Goal: Task Accomplishment & Management: Manage account settings

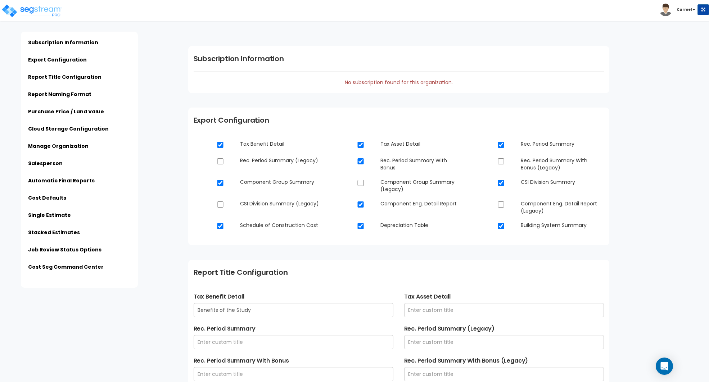
scroll to position [831, 0]
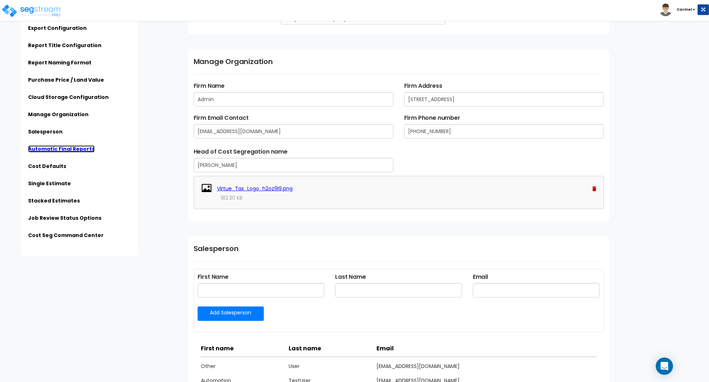
click at [71, 149] on link "Automatic Final Reports" at bounding box center [61, 148] width 67 height 7
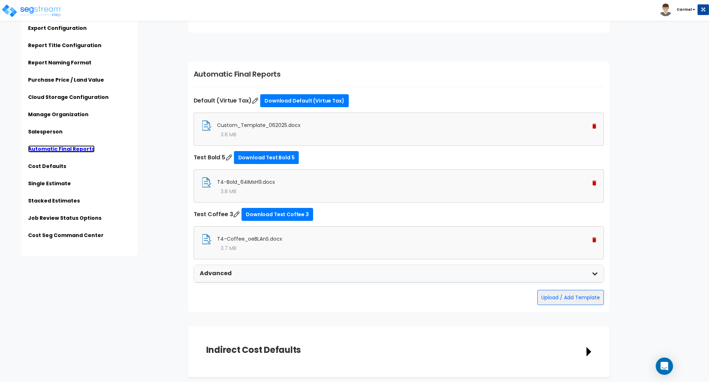
scroll to position [1714, 0]
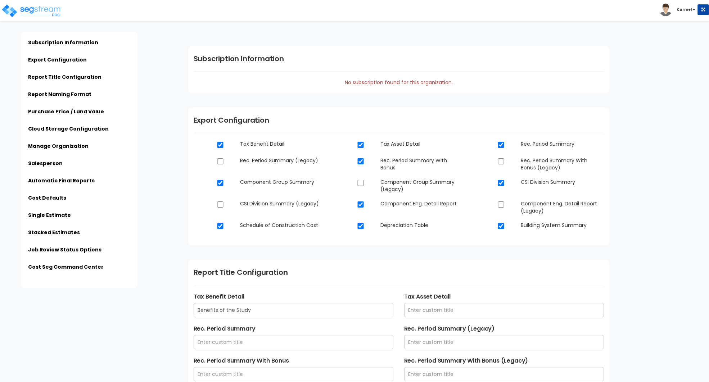
scroll to position [1699, 0]
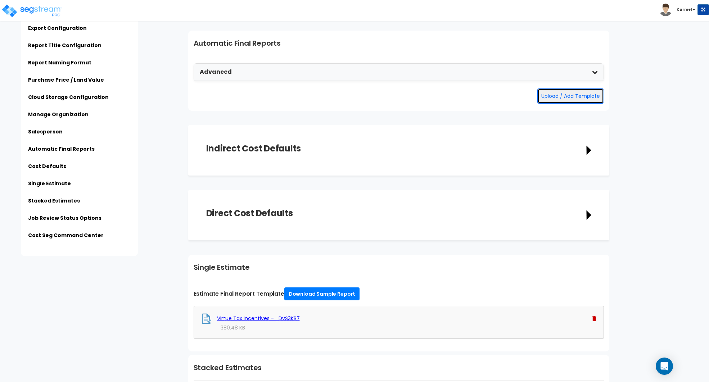
click at [571, 93] on button "Upload / Add Template" at bounding box center [570, 95] width 67 height 15
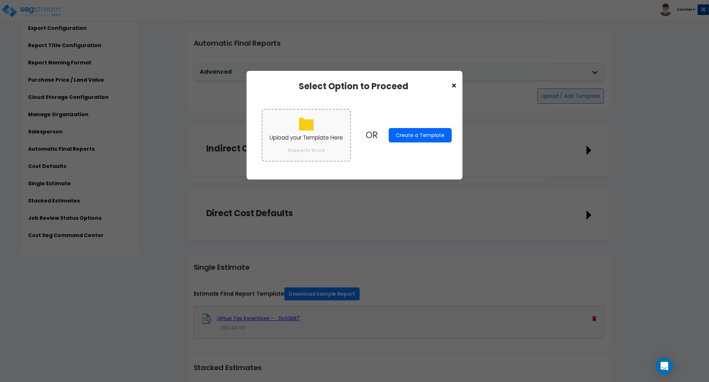
click at [298, 135] on p "Upload your Template Here" at bounding box center [305, 137] width 73 height 9
click at [0, 0] on input "Upload your Template Here Supports Word" at bounding box center [0, 0] width 0 height 0
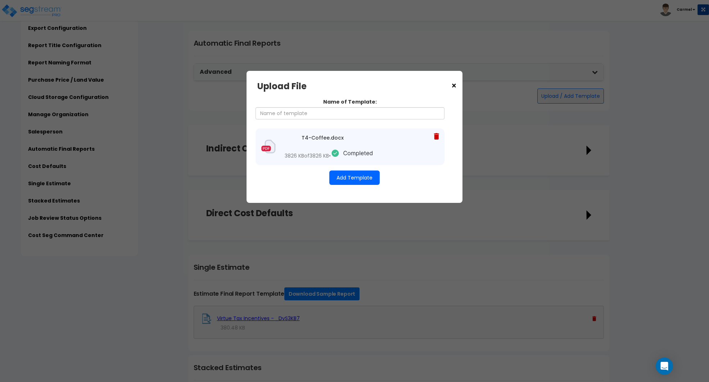
click at [363, 185] on button "Add Template" at bounding box center [354, 177] width 50 height 14
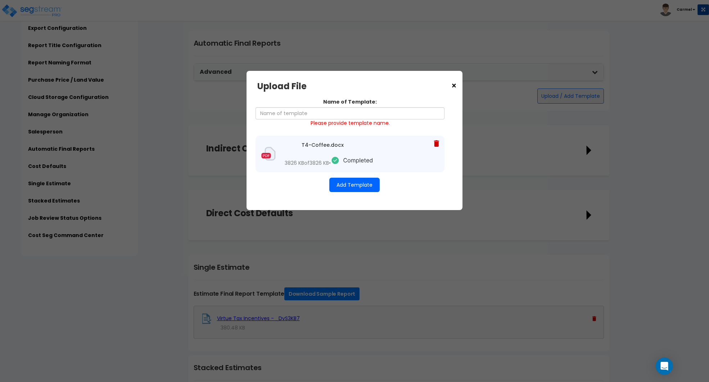
click at [350, 120] on span "Please provide template name." at bounding box center [349, 122] width 79 height 7
click at [351, 118] on input "Name of Template:" at bounding box center [349, 113] width 189 height 12
type input "Test Coffee 3"
click at [348, 185] on button "Add Template" at bounding box center [354, 185] width 50 height 14
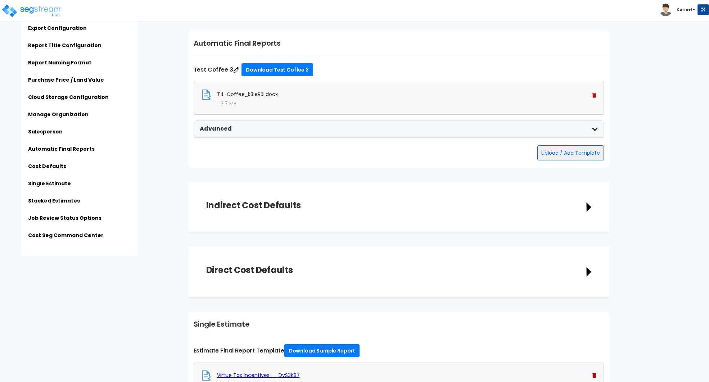
scroll to position [1699, 0]
click at [577, 151] on button "Upload / Add Template" at bounding box center [570, 152] width 67 height 15
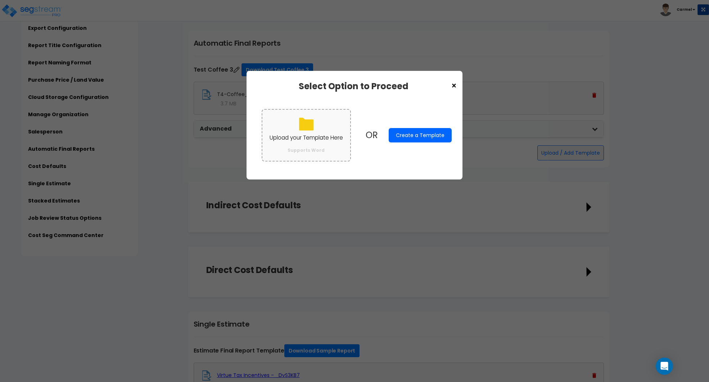
click at [310, 137] on p "Upload your Template Here" at bounding box center [305, 137] width 73 height 9
click at [0, 0] on input "Upload your Template Here Supports Word" at bounding box center [0, 0] width 0 height 0
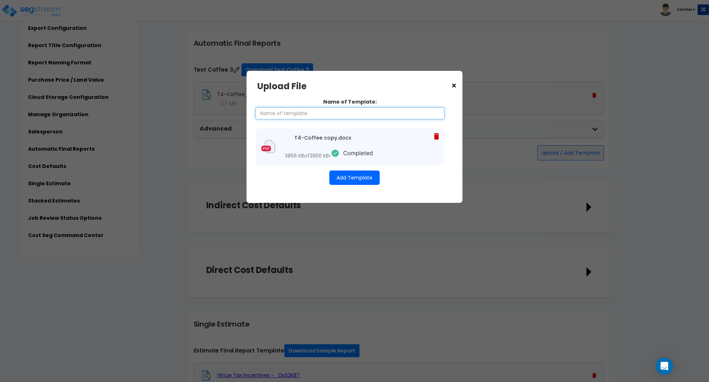
click at [297, 117] on input "Name of Template:" at bounding box center [349, 113] width 189 height 12
type input "Test Coffee 4"
click at [362, 185] on button "Add Template" at bounding box center [354, 177] width 50 height 14
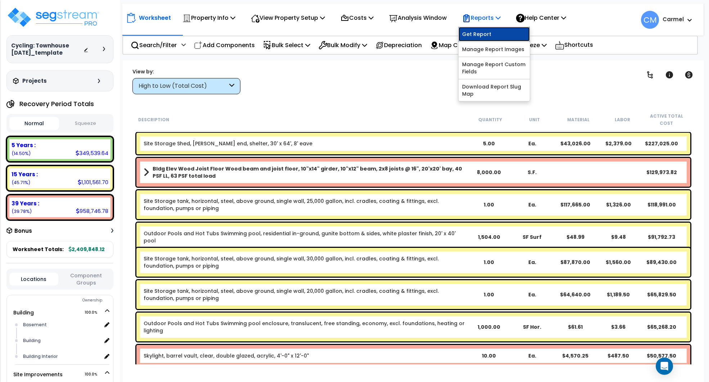
click at [478, 34] on link "Get Report" at bounding box center [493, 34] width 71 height 14
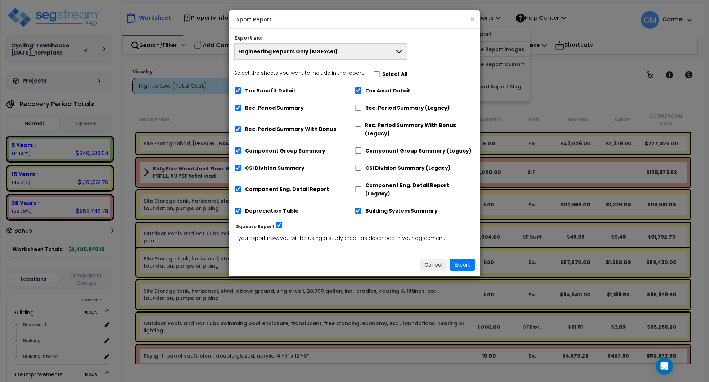
click at [377, 46] on button "Engineering Reports Only (MS Excel)" at bounding box center [320, 51] width 173 height 17
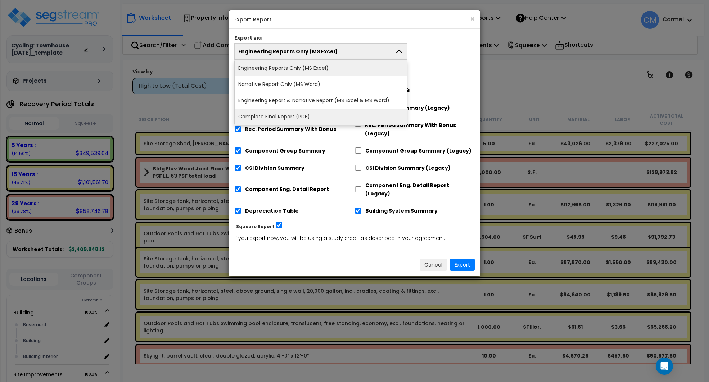
click at [315, 115] on li "Complete Final Report (PDF)" at bounding box center [321, 117] width 172 height 16
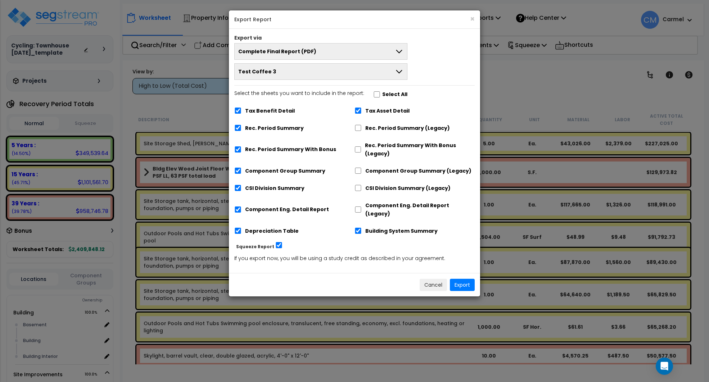
click at [281, 126] on label "Rec. Period Summary" at bounding box center [274, 128] width 59 height 8
click at [241, 126] on input "Rec. Period Summary" at bounding box center [237, 128] width 7 height 6
checkbox input "false"
click at [278, 144] on div "Rec. Period Summary With Bonus" at bounding box center [294, 149] width 120 height 22
click at [271, 178] on div "Tax Benefit Detail Tax Asset Detail Rec. Period Summary Rec. Period Summary (Le…" at bounding box center [354, 171] width 240 height 137
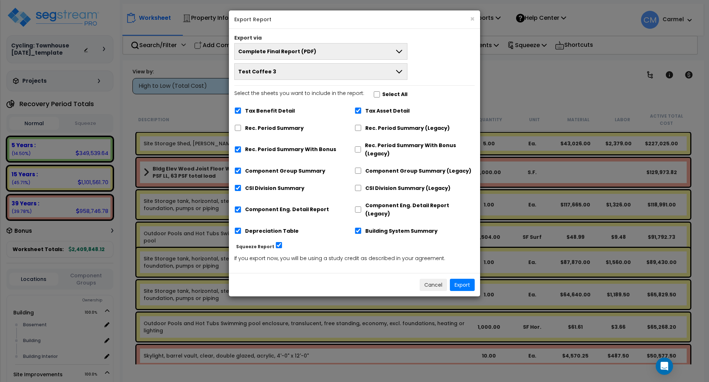
click at [271, 165] on div "Component Group Summary" at bounding box center [294, 170] width 120 height 14
click at [271, 169] on label "Component Group Summary" at bounding box center [285, 171] width 80 height 8
click at [241, 169] on input "Component Group Summary" at bounding box center [237, 171] width 7 height 6
checkbox input "false"
click at [461, 282] on div "Cancel Export" at bounding box center [354, 284] width 251 height 23
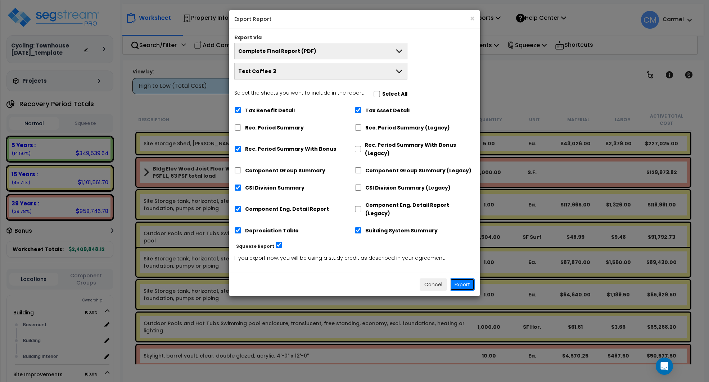
click at [467, 278] on button "Export" at bounding box center [462, 284] width 25 height 12
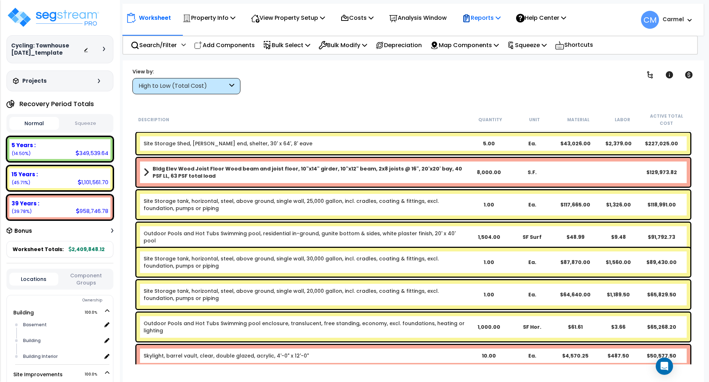
click at [493, 17] on p "Reports" at bounding box center [481, 18] width 38 height 10
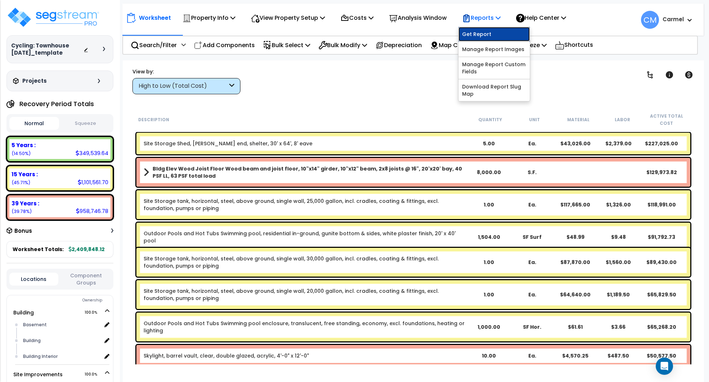
click at [491, 31] on link "Get Report" at bounding box center [493, 34] width 71 height 14
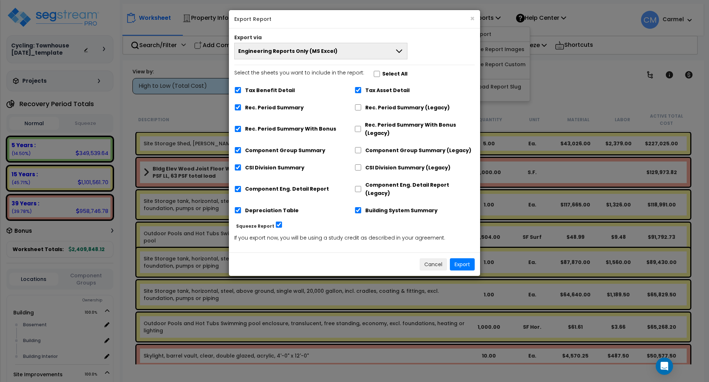
click at [307, 52] on span "Engineering Reports Only (MS Excel)" at bounding box center [287, 50] width 99 height 7
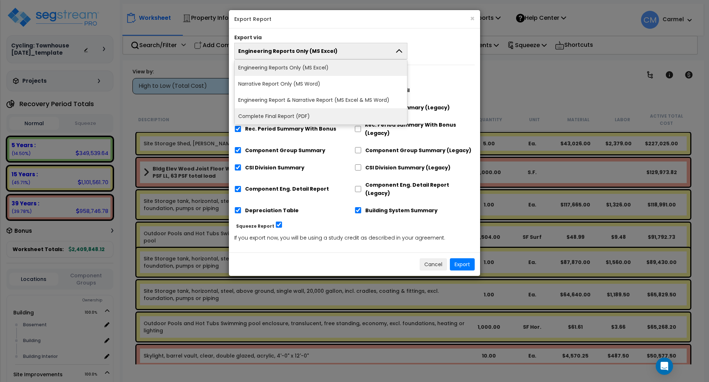
click at [297, 114] on li "Complete Final Report (PDF)" at bounding box center [321, 116] width 172 height 16
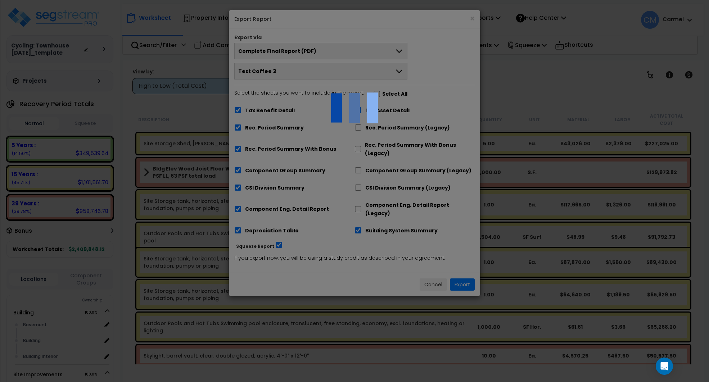
click at [285, 73] on div at bounding box center [354, 191] width 709 height 382
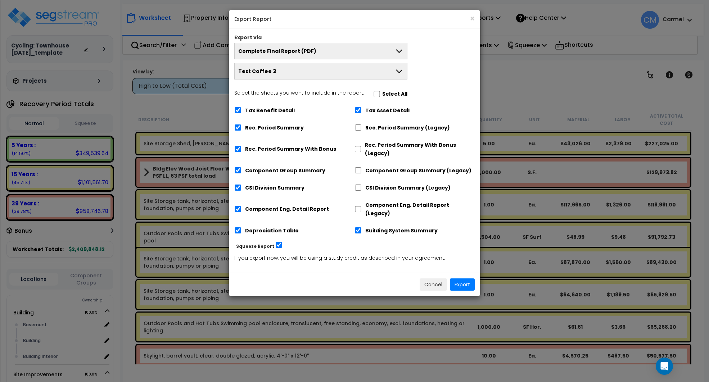
click at [283, 72] on button "Test Coffee 3" at bounding box center [320, 71] width 173 height 17
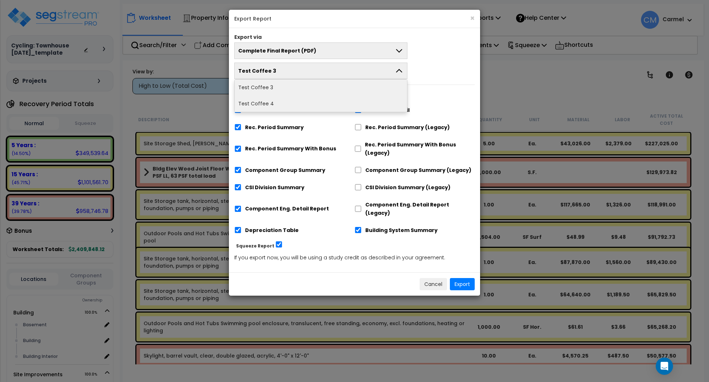
click at [282, 104] on li "Test Coffee 4" at bounding box center [321, 104] width 172 height 16
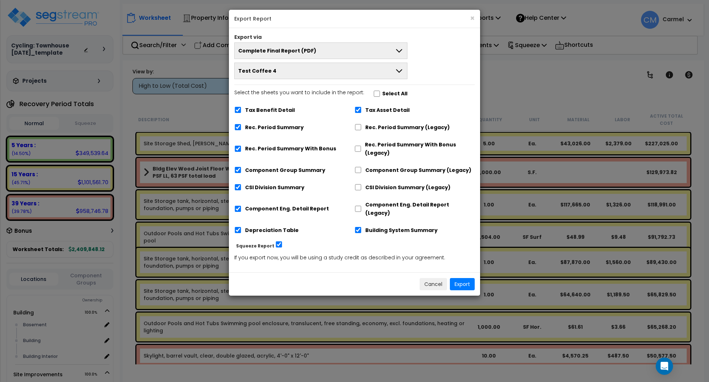
click at [282, 107] on label "Tax Benefit Detail" at bounding box center [270, 110] width 50 height 8
click at [241, 107] on input "Tax Benefit Detail" at bounding box center [237, 110] width 7 height 6
checkbox input "false"
click at [277, 147] on label "Rec. Period Summary With Bonus" at bounding box center [290, 149] width 91 height 8
click at [241, 147] on input "Rec. Period Summary With Bonus" at bounding box center [237, 149] width 7 height 6
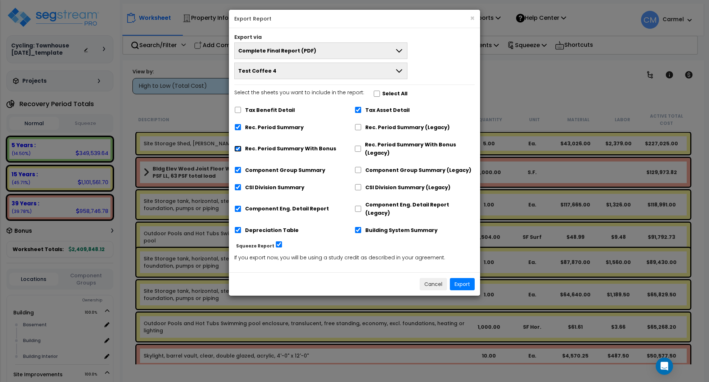
checkbox input "false"
click at [465, 278] on button "Export" at bounding box center [462, 284] width 25 height 12
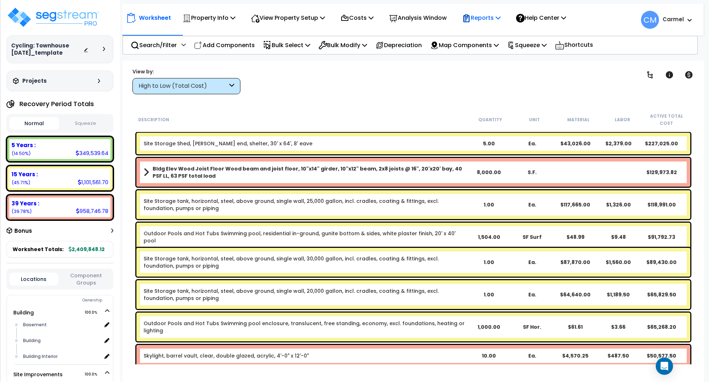
click at [492, 15] on p "Reports" at bounding box center [481, 18] width 38 height 10
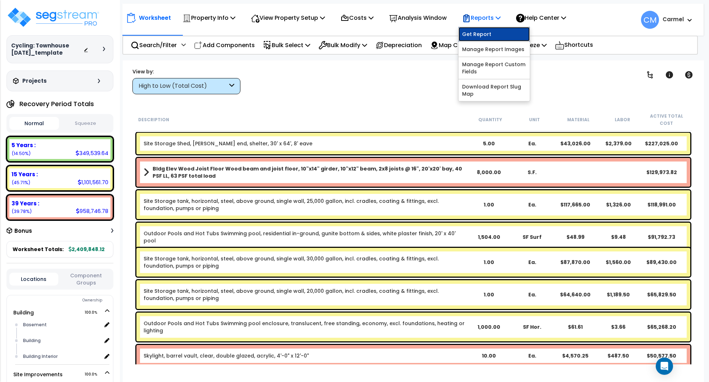
click at [489, 28] on link "Get Report" at bounding box center [493, 34] width 71 height 14
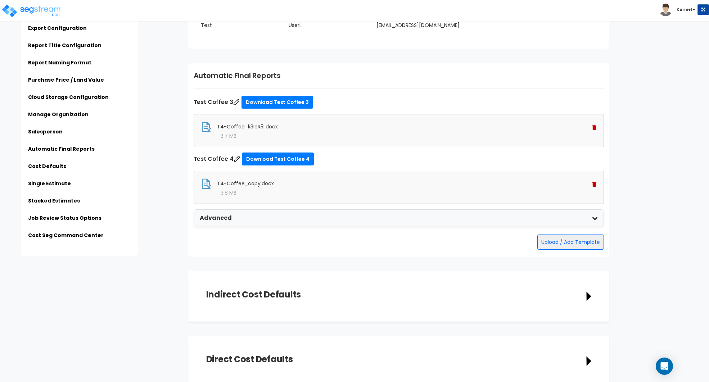
scroll to position [1771, 0]
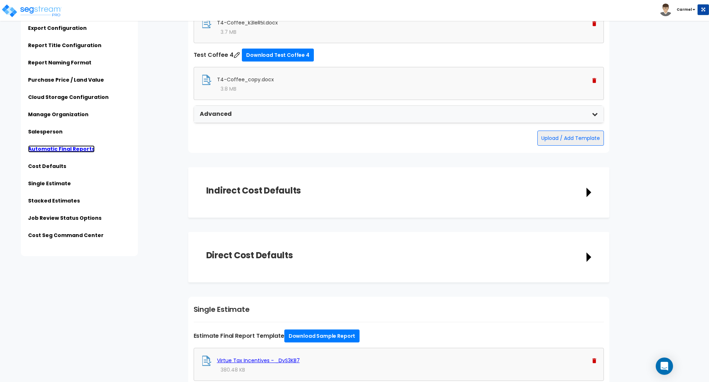
click at [66, 146] on link "Automatic Final Reports" at bounding box center [61, 148] width 67 height 7
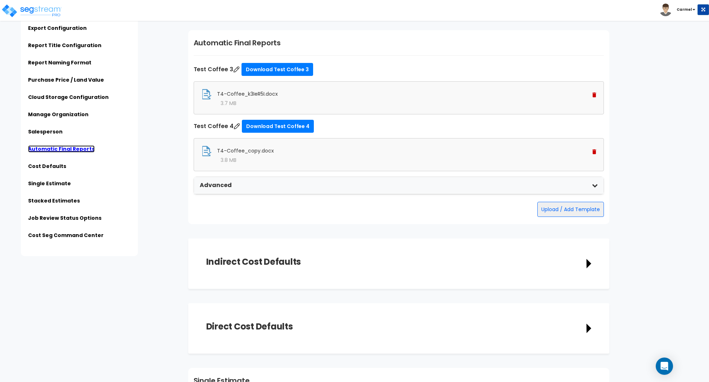
scroll to position [1714, 0]
click at [595, 93] on img at bounding box center [594, 95] width 4 height 5
click at [587, 91] on div "T4-Coffee_k3IeR5I.docx" at bounding box center [398, 94] width 395 height 11
click at [591, 92] on div "T4-Coffee_k3IeR5I.docx" at bounding box center [398, 94] width 395 height 11
click at [592, 94] on img at bounding box center [594, 95] width 4 height 5
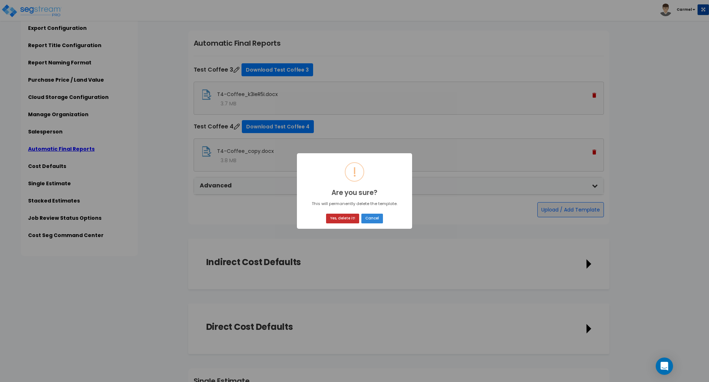
click at [356, 214] on button "Yes, delete it!" at bounding box center [342, 219] width 33 height 10
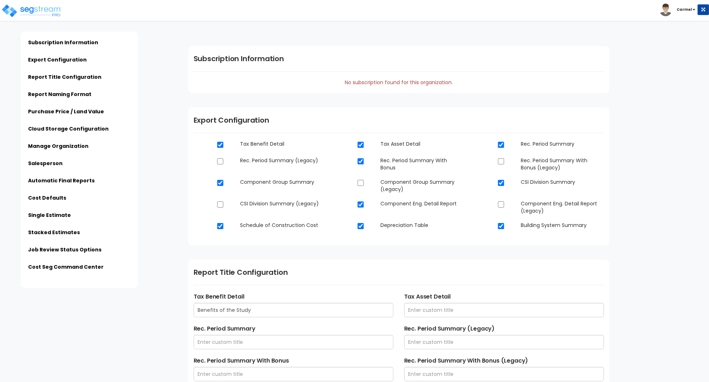
click at [592, 91] on div "Subscription Information No subscription found for this organization." at bounding box center [398, 69] width 421 height 47
click at [47, 177] on link "Automatic Final Reports" at bounding box center [61, 180] width 67 height 7
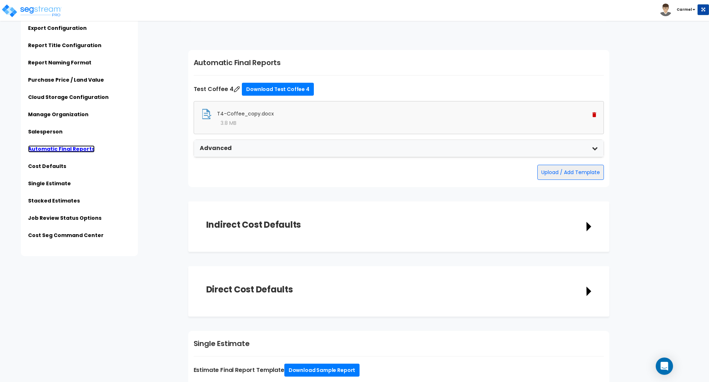
scroll to position [1714, 0]
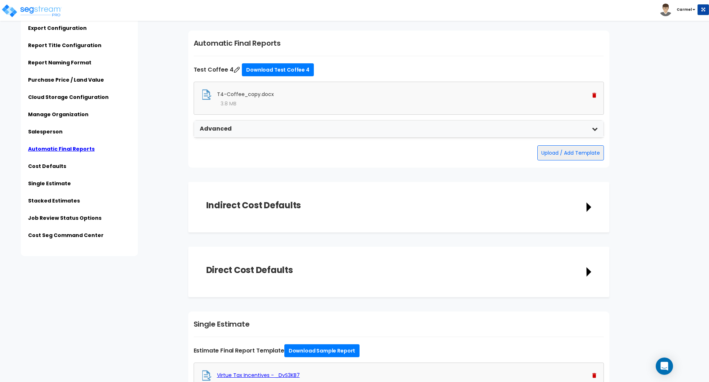
click at [592, 93] on img at bounding box center [594, 95] width 4 height 5
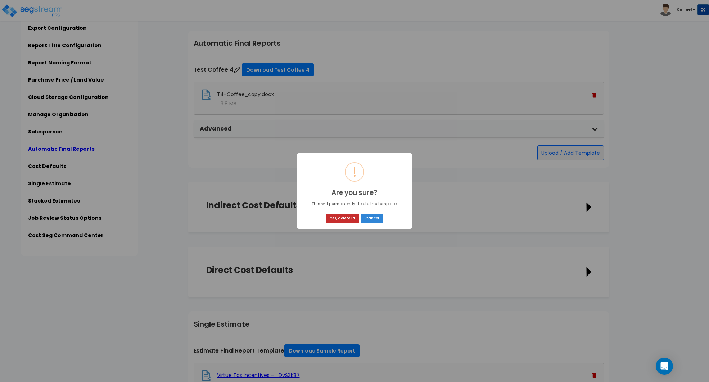
click at [335, 215] on button "Yes, delete it!" at bounding box center [342, 219] width 33 height 10
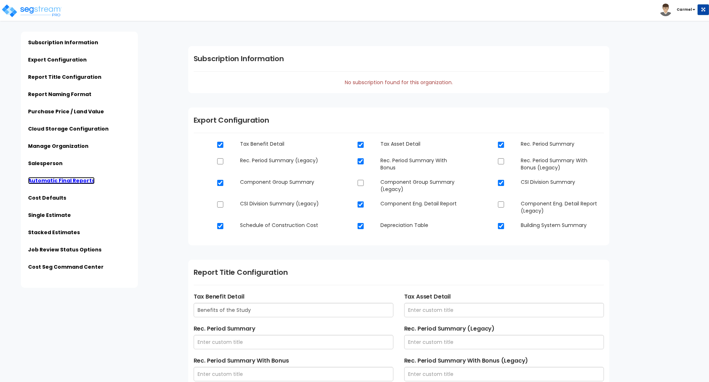
click at [81, 182] on link "Automatic Final Reports" at bounding box center [61, 180] width 67 height 7
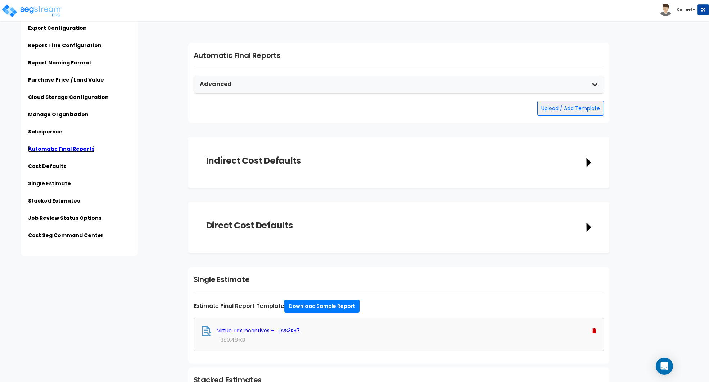
scroll to position [1714, 0]
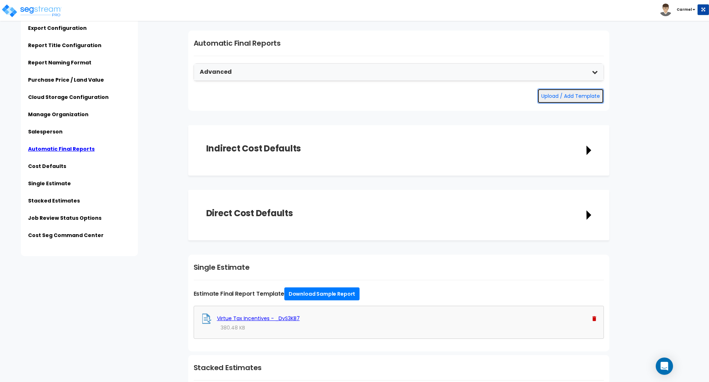
click at [564, 97] on button "Upload / Add Template" at bounding box center [570, 95] width 67 height 15
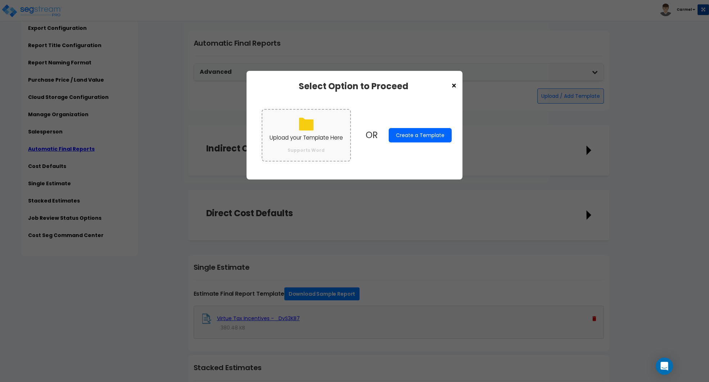
click at [322, 114] on label "Upload your Template Here Supports Word" at bounding box center [305, 135] width 89 height 52
click at [0, 0] on input "Upload your Template Here Supports Word" at bounding box center [0, 0] width 0 height 0
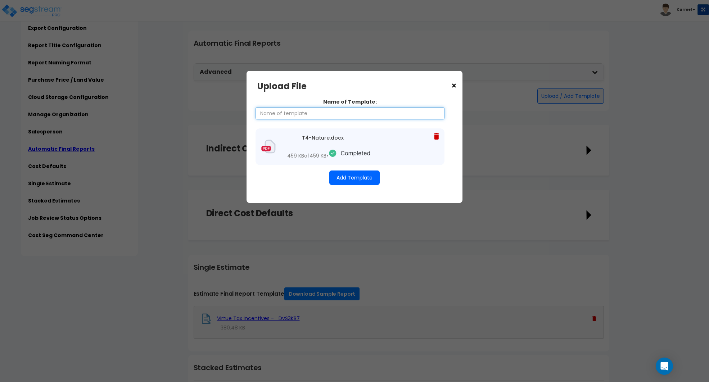
click at [341, 110] on input "Name of Template:" at bounding box center [349, 113] width 189 height 12
type input "Test Nature 1"
click at [366, 186] on div "Name of Template: Test Nature 1 T4-Nature.docx 459 KB of 459 KB •" at bounding box center [354, 141] width 194 height 101
click at [363, 174] on button "Add Template" at bounding box center [354, 177] width 50 height 14
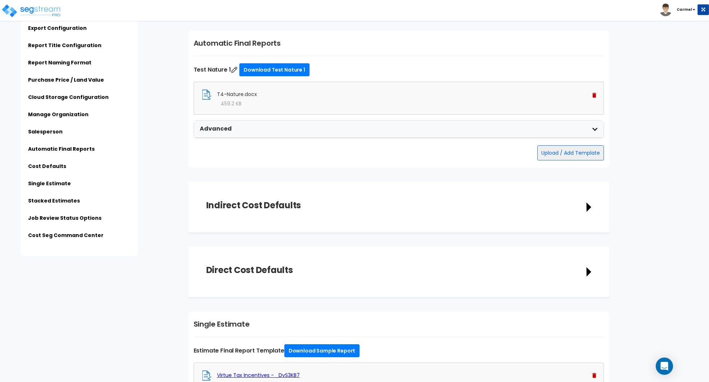
scroll to position [1699, 0]
